Goal: Task Accomplishment & Management: Manage account settings

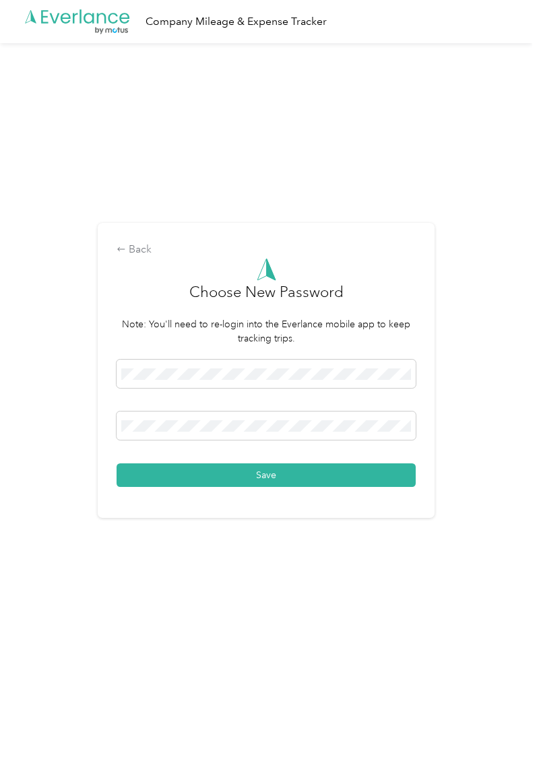
click at [385, 487] on button "Save" at bounding box center [266, 475] width 299 height 24
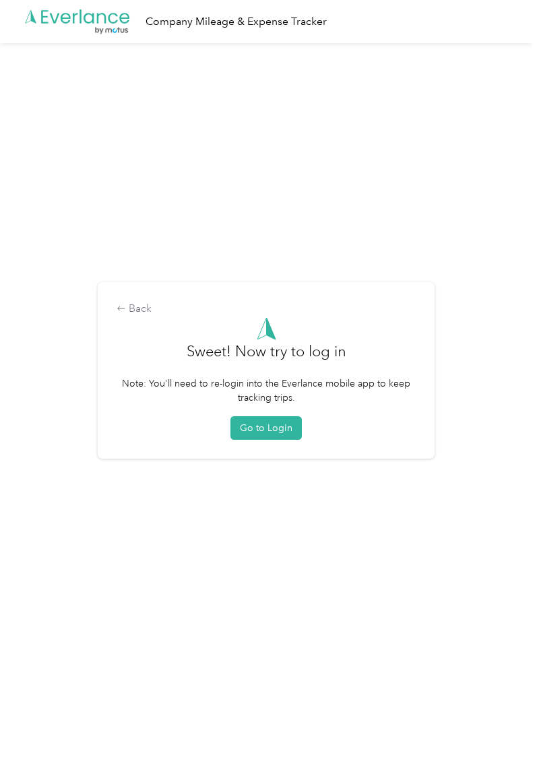
click at [292, 440] on button "Go to Login" at bounding box center [265, 428] width 71 height 24
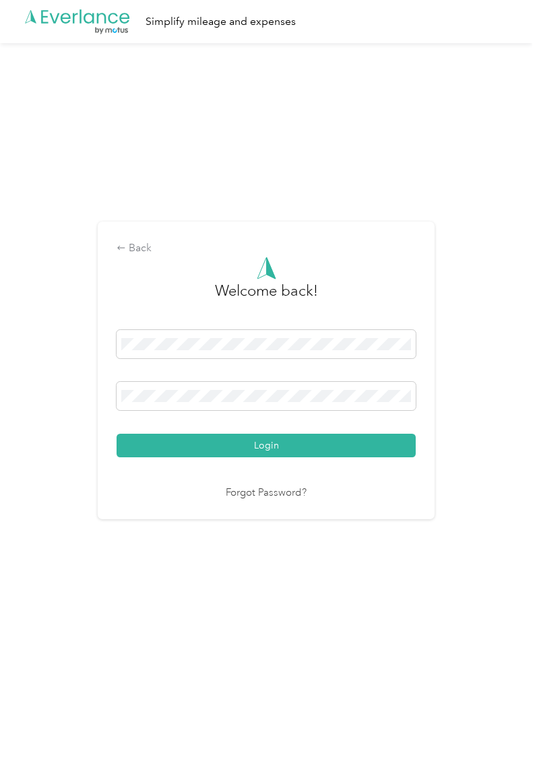
click at [381, 457] on button "Login" at bounding box center [266, 446] width 299 height 24
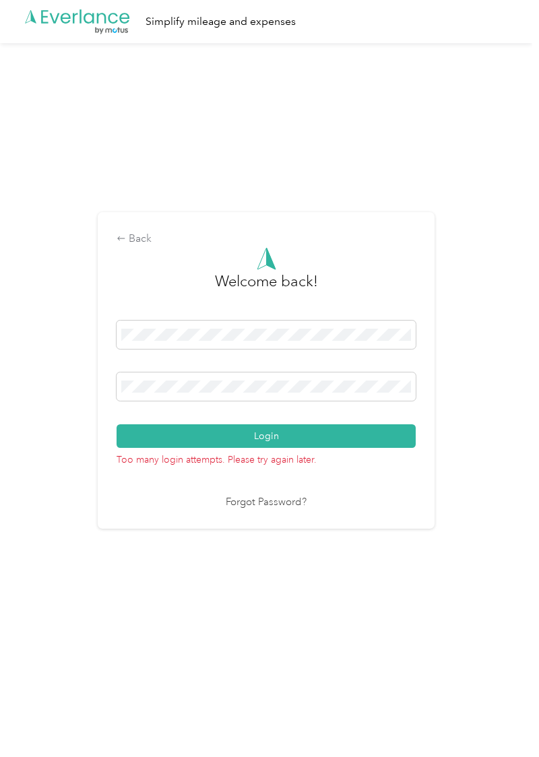
click at [380, 448] on button "Login" at bounding box center [266, 436] width 299 height 24
click at [144, 247] on div "Back" at bounding box center [266, 239] width 299 height 16
